Goal: Transaction & Acquisition: Purchase product/service

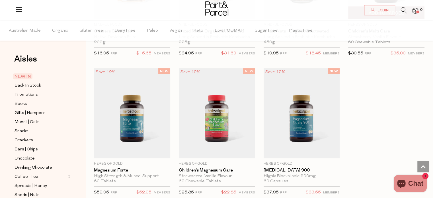
scroll to position [1138, 0]
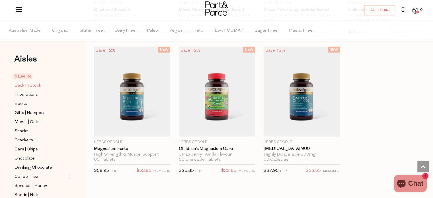
click at [28, 84] on span "Back In Stock" at bounding box center [28, 85] width 26 height 7
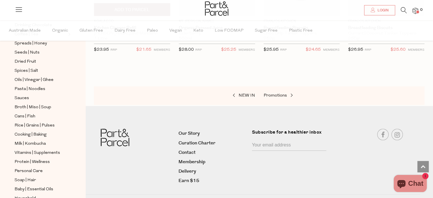
scroll to position [427, 0]
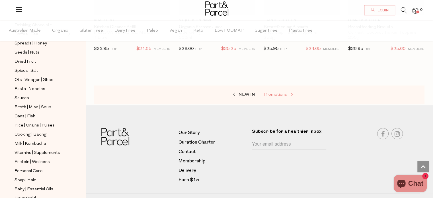
click at [287, 95] on span at bounding box center [291, 94] width 8 height 4
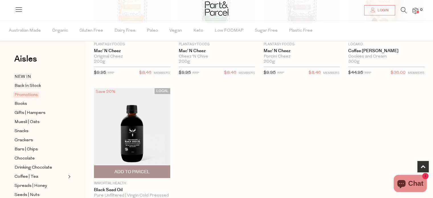
scroll to position [284, 0]
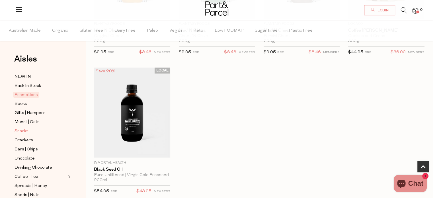
click at [25, 131] on span "Snacks" at bounding box center [22, 131] width 14 height 7
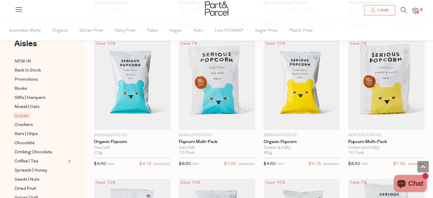
scroll to position [28, 0]
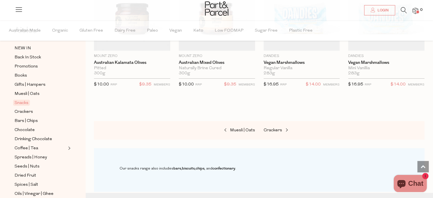
scroll to position [2389, 0]
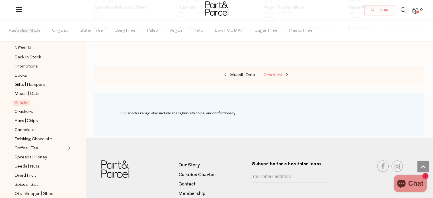
click at [271, 73] on link "Crackers" at bounding box center [291, 74] width 57 height 7
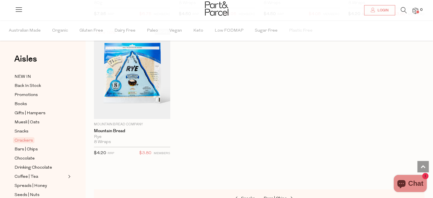
scroll to position [1337, 0]
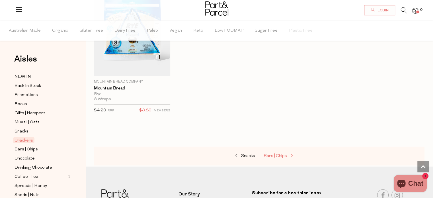
click at [273, 154] on span "Bars | Chips" at bounding box center [274, 156] width 23 height 4
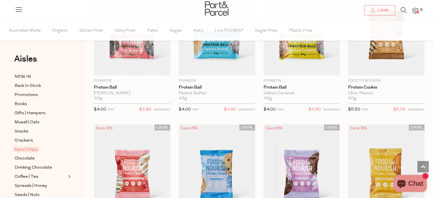
scroll to position [1508, 0]
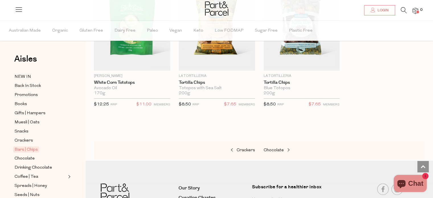
scroll to position [2475, 0]
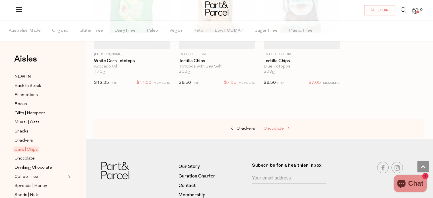
click at [273, 126] on span "Chocolate" at bounding box center [273, 128] width 20 height 4
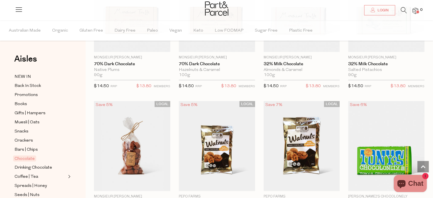
scroll to position [1309, 0]
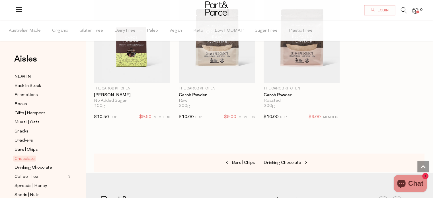
scroll to position [2048, 0]
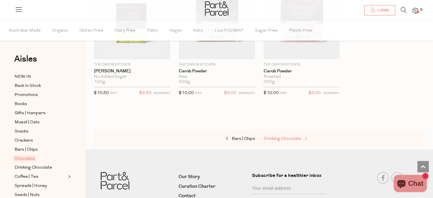
click at [274, 135] on link "Drinking Chocolate" at bounding box center [291, 138] width 57 height 7
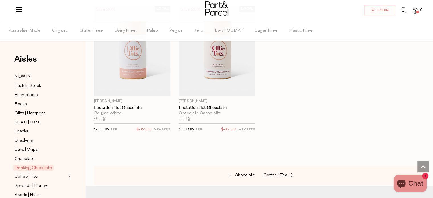
scroll to position [654, 0]
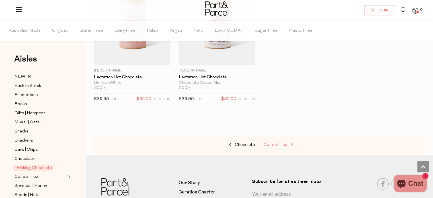
click at [285, 143] on span "Coffee | Tea" at bounding box center [275, 145] width 24 height 4
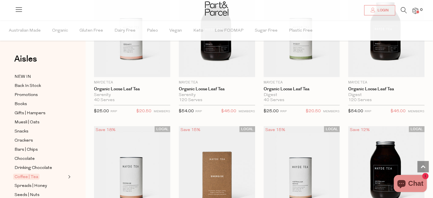
scroll to position [1337, 0]
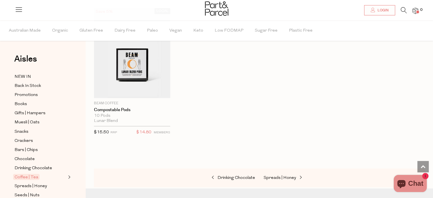
scroll to position [3129, 0]
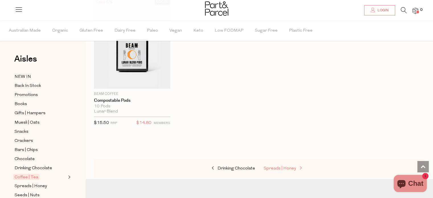
click at [285, 166] on span "Spreads | Honey" at bounding box center [279, 168] width 32 height 4
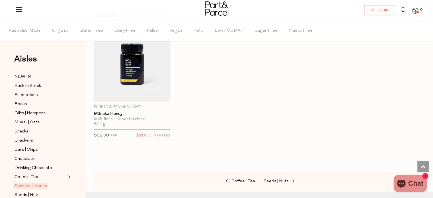
scroll to position [1735, 0]
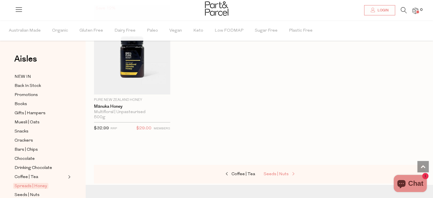
click at [281, 172] on span "Seeds | Nuts" at bounding box center [275, 174] width 25 height 4
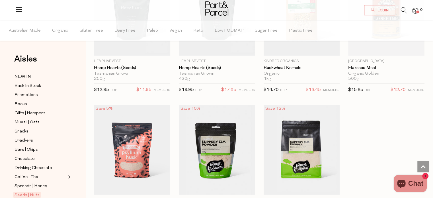
scroll to position [1593, 0]
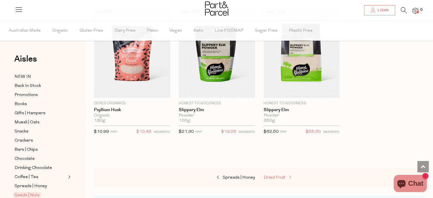
click at [279, 175] on span "Dried Fruit" at bounding box center [274, 177] width 22 height 4
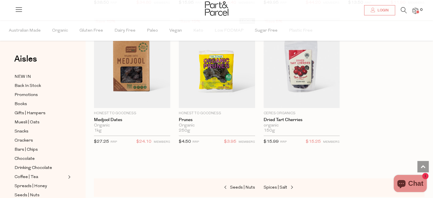
scroll to position [398, 0]
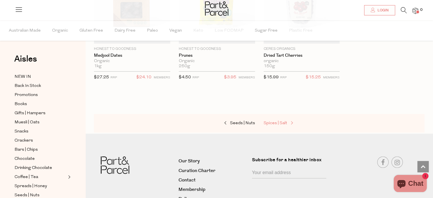
click at [288, 121] on span at bounding box center [291, 123] width 8 height 4
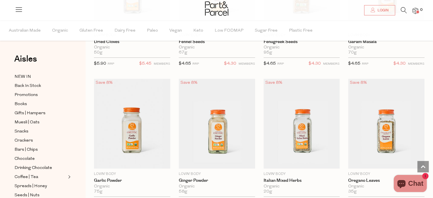
scroll to position [1536, 0]
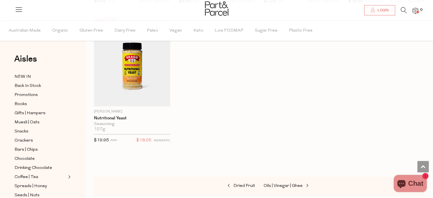
scroll to position [2048, 0]
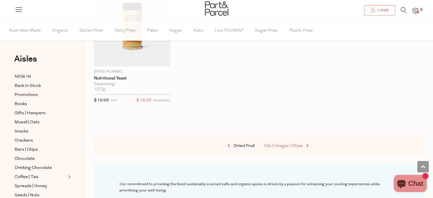
click at [294, 144] on span "Oils | Vinegar | Ghee" at bounding box center [282, 146] width 39 height 4
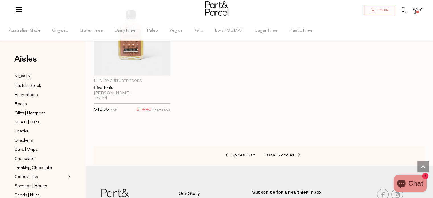
scroll to position [1625, 0]
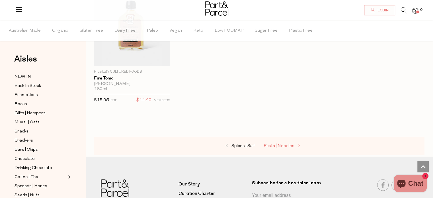
click at [288, 144] on span "Pasta | Noodles" at bounding box center [278, 146] width 31 height 4
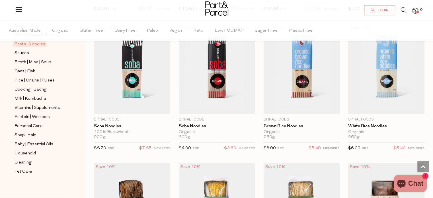
scroll to position [1309, 0]
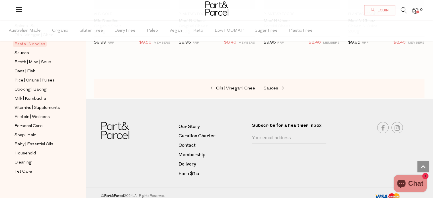
scroll to position [1963, 0]
click at [276, 84] on link "Sauces" at bounding box center [291, 87] width 57 height 7
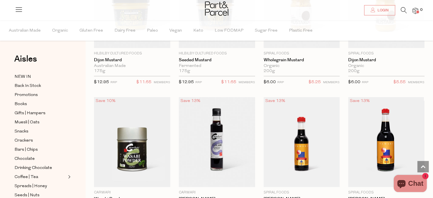
scroll to position [1451, 0]
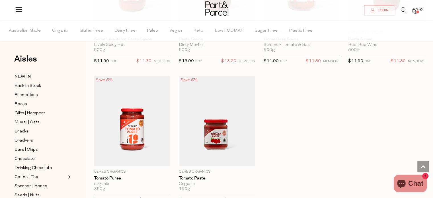
scroll to position [2333, 0]
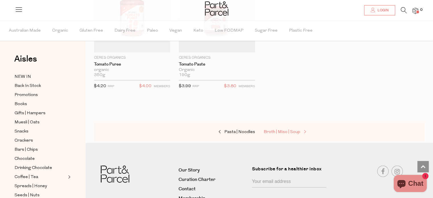
click at [286, 130] on span "Broth | Miso | Soup" at bounding box center [281, 132] width 37 height 4
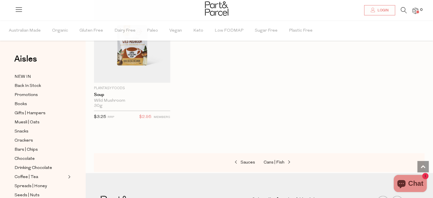
scroll to position [1195, 0]
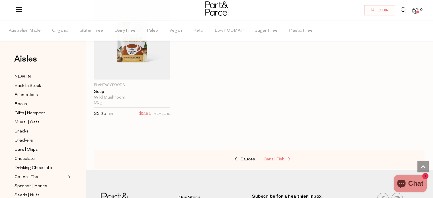
click at [290, 156] on link "Cans | Fish" at bounding box center [291, 159] width 57 height 7
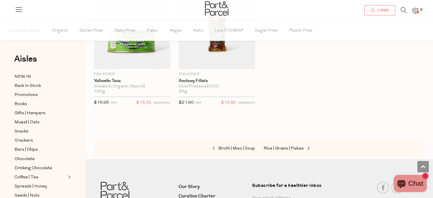
scroll to position [939, 0]
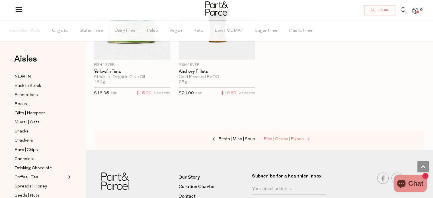
click at [288, 137] on span "Rice | Grains | Pulses" at bounding box center [283, 139] width 40 height 4
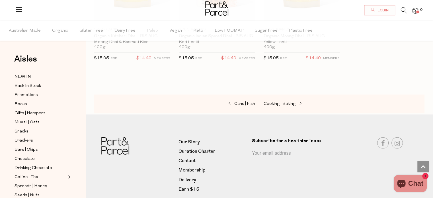
scroll to position [1394, 0]
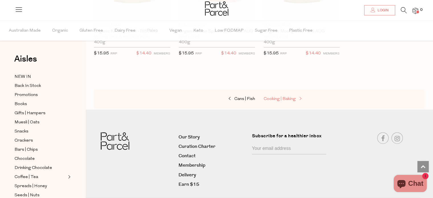
click at [291, 97] on span "Cooking | Baking" at bounding box center [279, 99] width 32 height 4
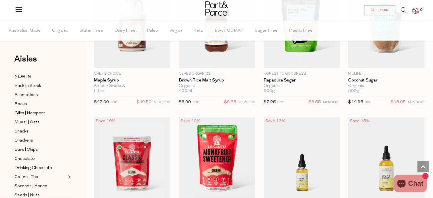
scroll to position [1337, 0]
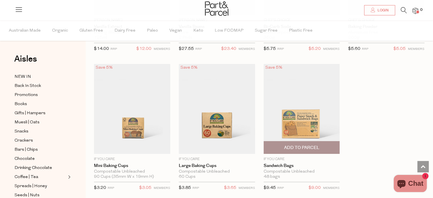
scroll to position [2930, 0]
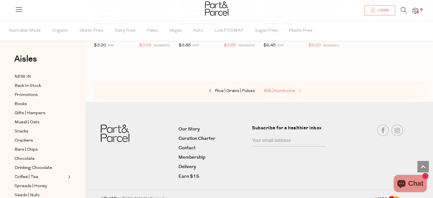
click at [288, 89] on span "Milk | Kombucha" at bounding box center [278, 91] width 31 height 4
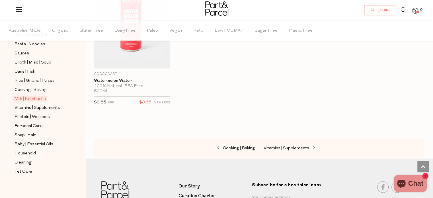
scroll to position [1223, 0]
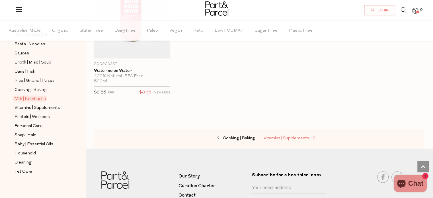
click at [290, 136] on span "Vitamins | Supplements" at bounding box center [286, 138] width 46 height 4
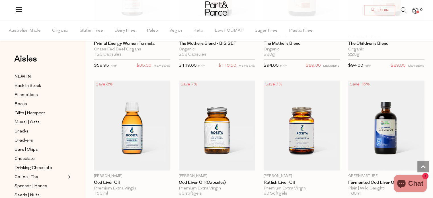
scroll to position [1425, 0]
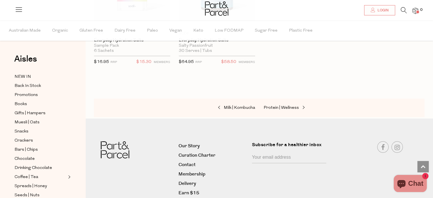
scroll to position [2080, 0]
click at [295, 105] on span "Protein | Wellness" at bounding box center [280, 107] width 35 height 4
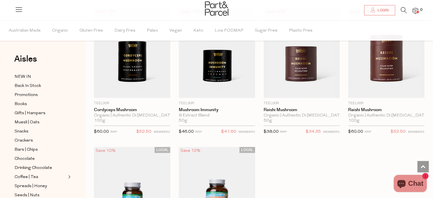
scroll to position [1678, 0]
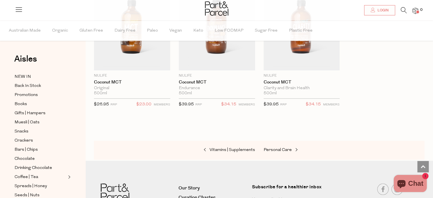
scroll to position [2788, 0]
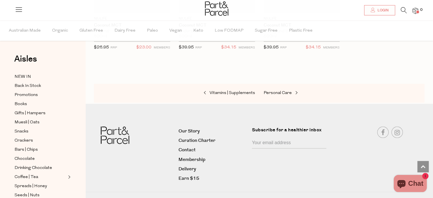
click at [286, 84] on div "Vitamins | Supplements Personal Care" at bounding box center [259, 93] width 330 height 19
click at [286, 89] on link "Personal Care" at bounding box center [291, 92] width 57 height 7
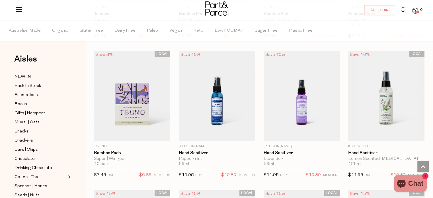
scroll to position [1422, 0]
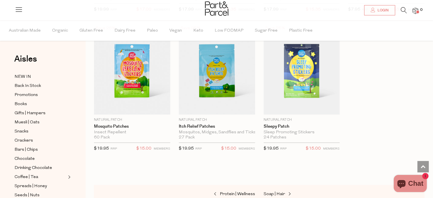
scroll to position [2845, 0]
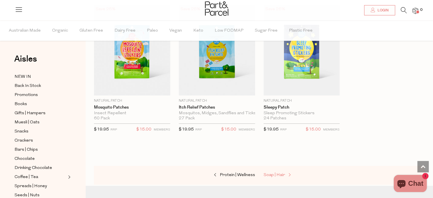
click at [273, 173] on span "Soap | Hair" at bounding box center [273, 175] width 21 height 4
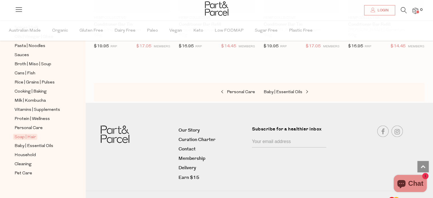
scroll to position [187, 0]
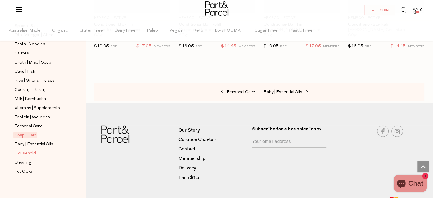
click at [25, 153] on span "Household" at bounding box center [25, 153] width 21 height 7
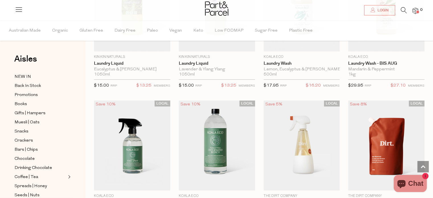
scroll to position [1565, 0]
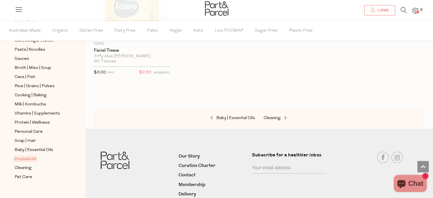
scroll to position [187, 0]
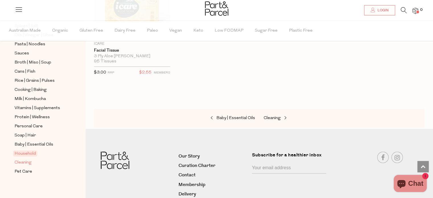
click at [24, 161] on span "Cleaning" at bounding box center [23, 162] width 17 height 7
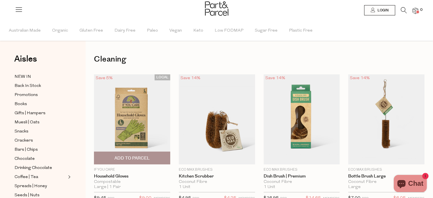
drag, startPoint x: 357, startPoint y: 173, endPoint x: 115, endPoint y: 106, distance: 251.0
click at [115, 106] on img at bounding box center [132, 119] width 76 height 90
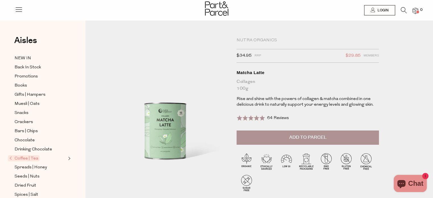
click at [292, 92] on div "Collagen 100g" at bounding box center [307, 85] width 142 height 14
click at [290, 141] on span "Add to Parcel" at bounding box center [307, 137] width 37 height 7
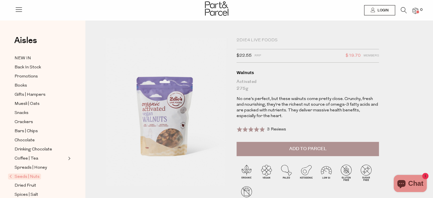
click at [276, 156] on button "Add to Parcel" at bounding box center [307, 149] width 142 height 14
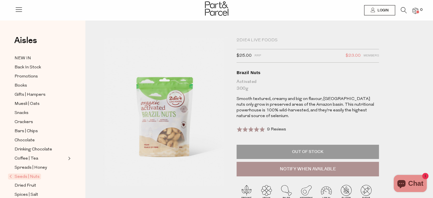
click at [284, 92] on div "Activated 300g" at bounding box center [307, 85] width 142 height 14
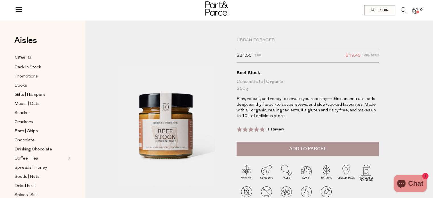
click at [300, 152] on span "Add to Parcel" at bounding box center [307, 148] width 37 height 7
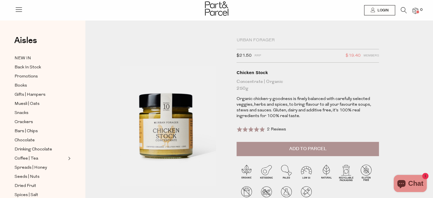
click at [302, 152] on span "Add to Parcel" at bounding box center [307, 148] width 37 height 7
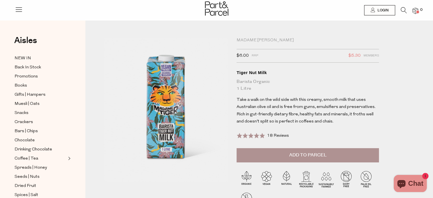
click at [302, 160] on button "Add to Parcel" at bounding box center [307, 155] width 142 height 14
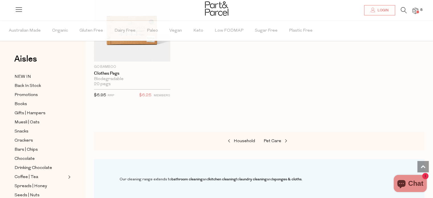
scroll to position [540, 0]
